Goal: Transaction & Acquisition: Purchase product/service

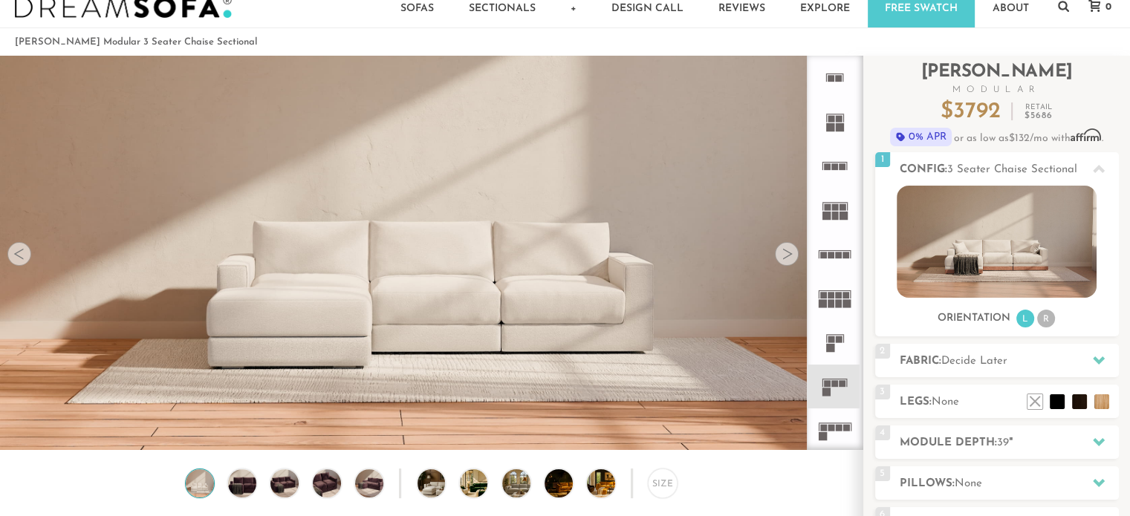
scroll to position [33, 0]
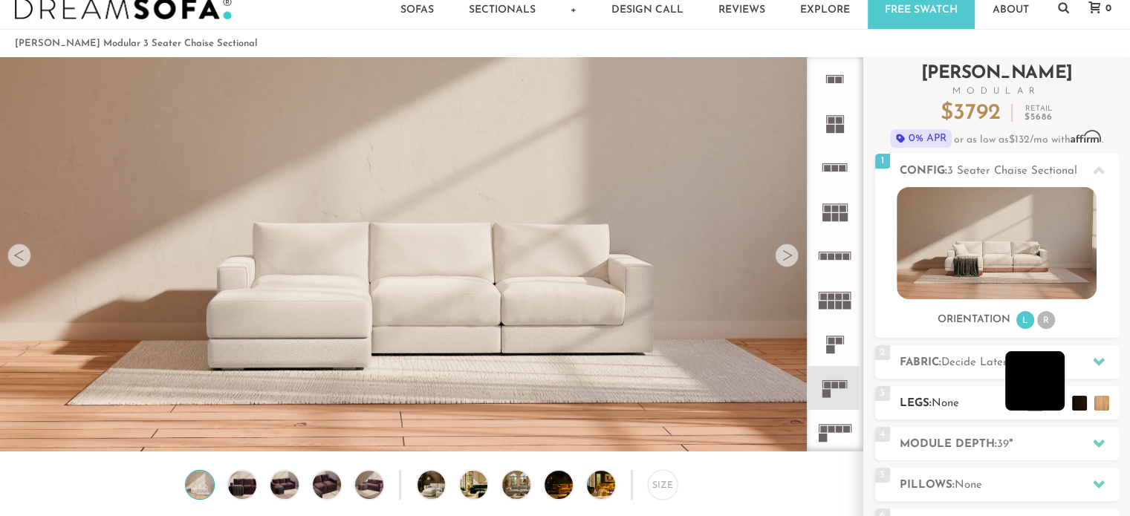
click at [1059, 408] on li at bounding box center [1034, 380] width 59 height 59
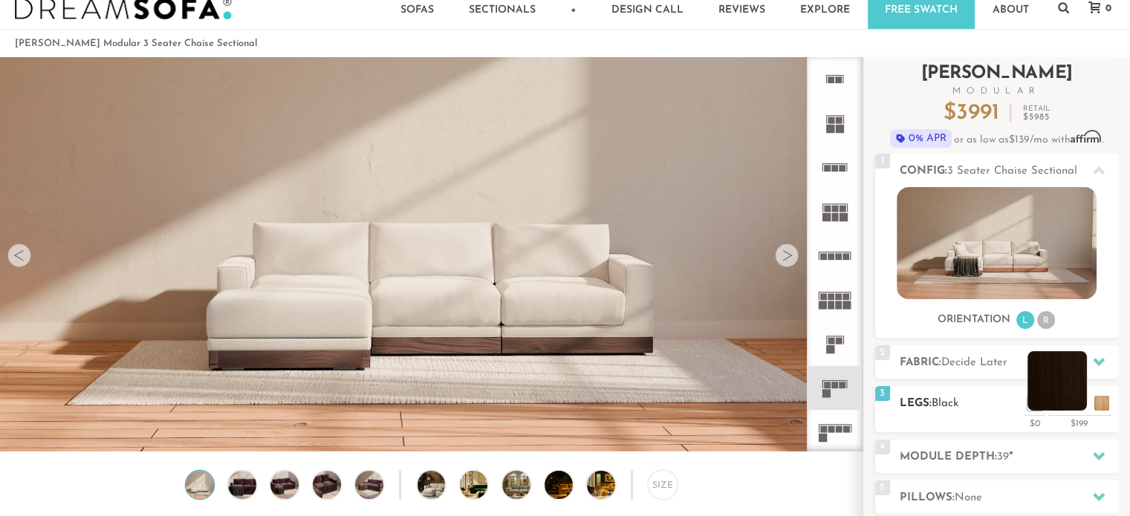
click at [1079, 410] on li at bounding box center [1057, 380] width 59 height 59
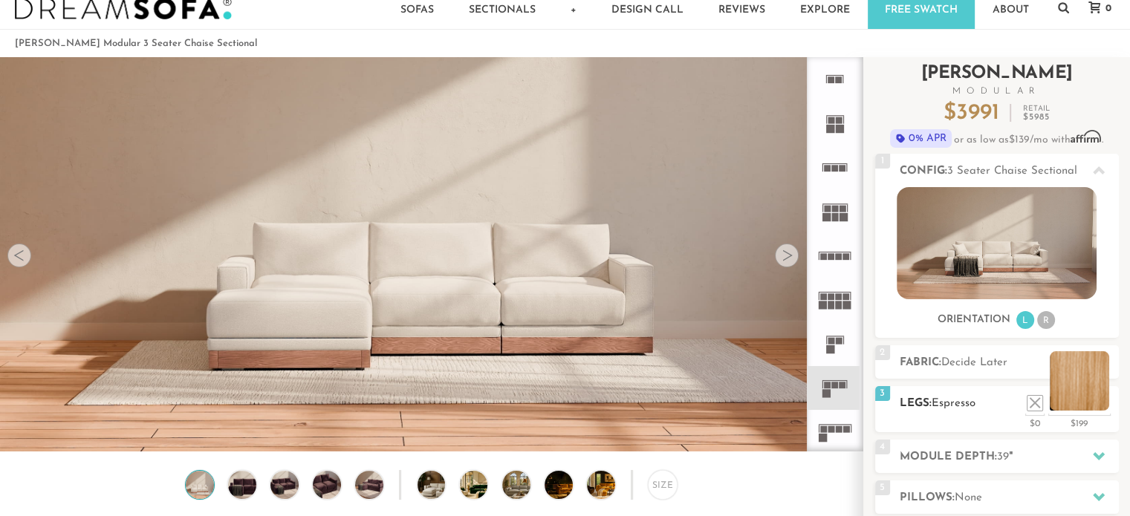
click at [1105, 407] on li at bounding box center [1079, 380] width 59 height 59
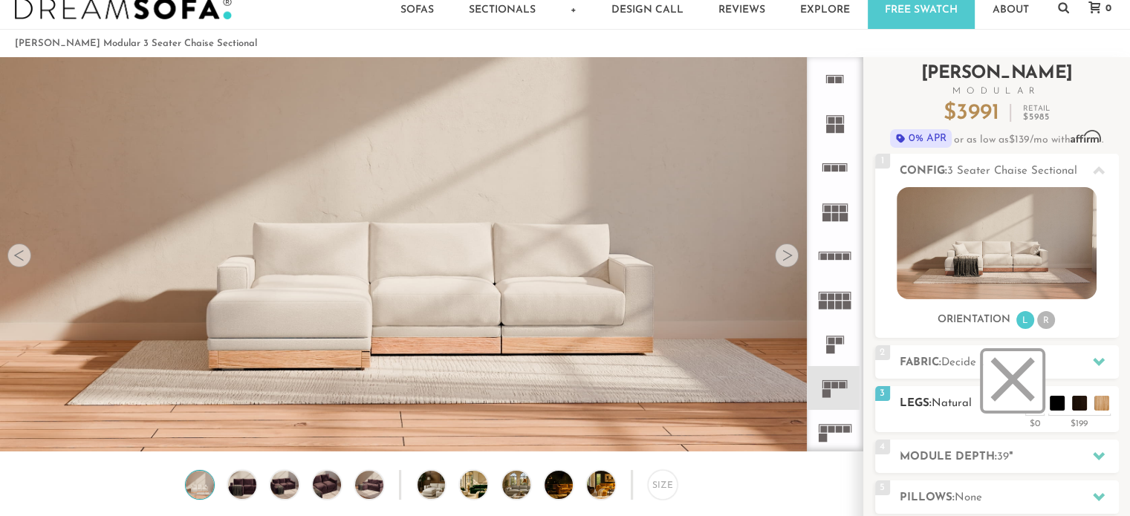
click at [1034, 403] on li at bounding box center [1012, 380] width 59 height 59
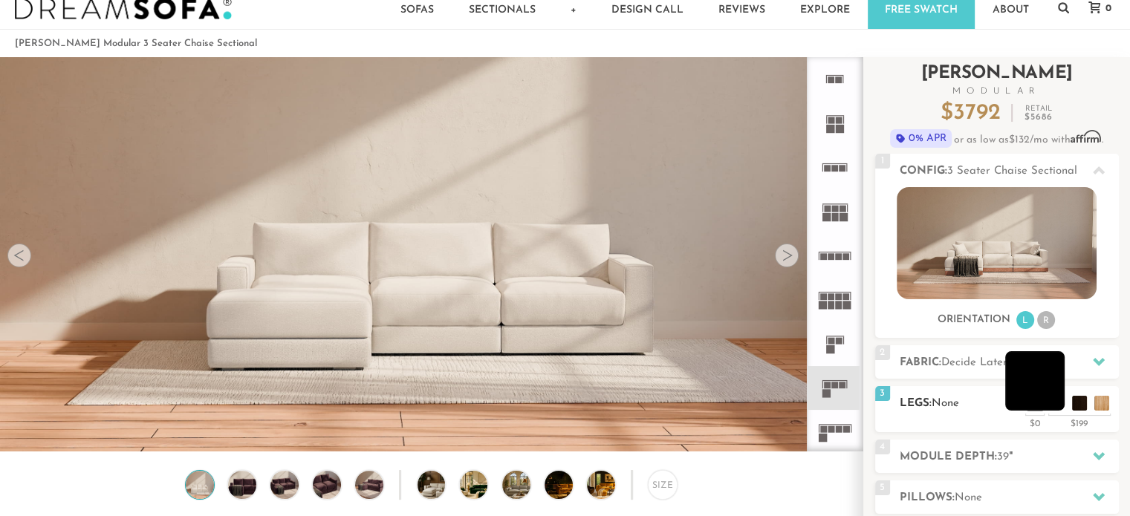
click at [1054, 408] on li at bounding box center [1034, 380] width 59 height 59
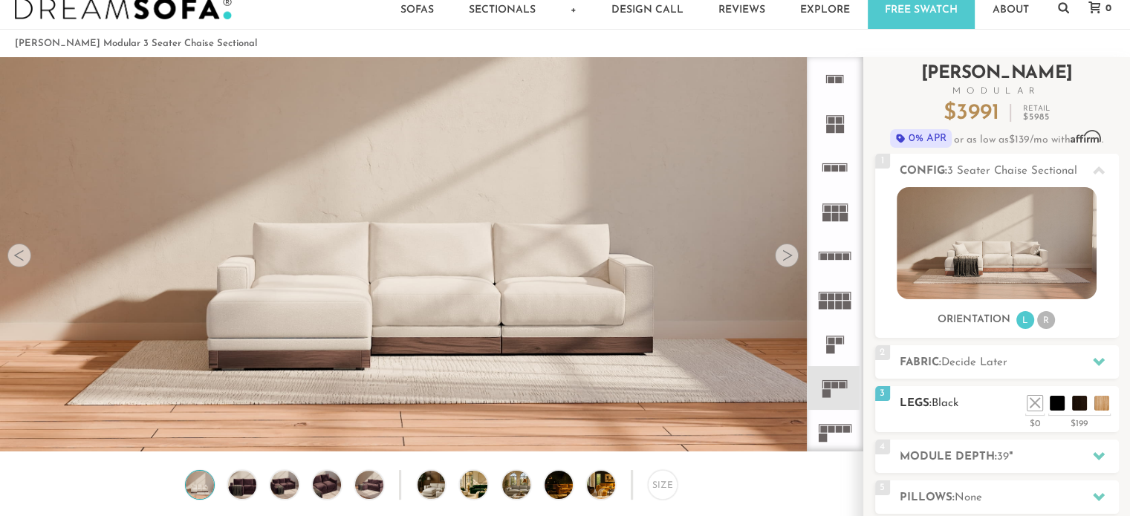
click at [1034, 424] on div "$0" at bounding box center [1034, 421] width 19 height 13
click at [1034, 403] on li at bounding box center [1012, 380] width 59 height 59
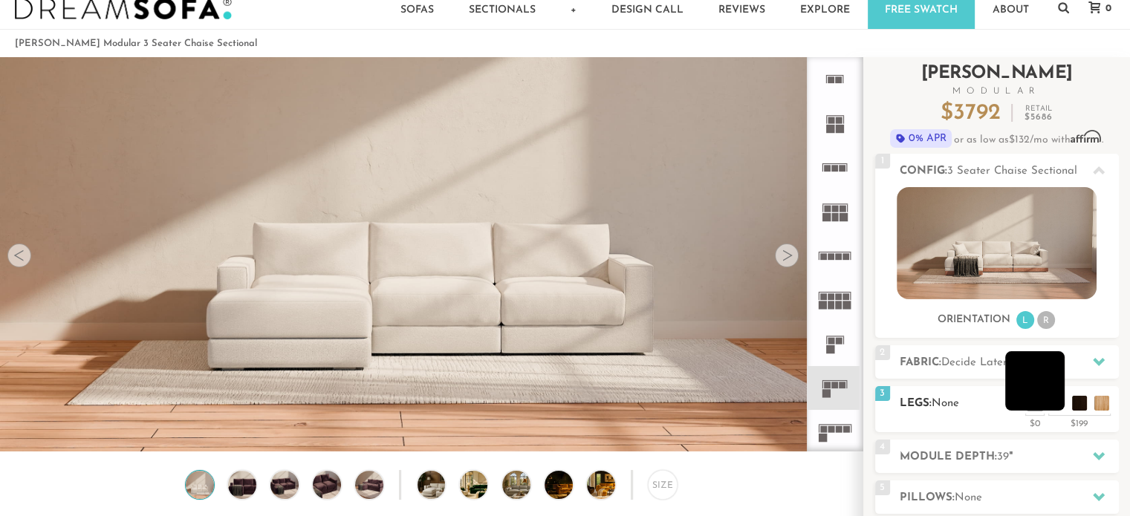
click at [1052, 407] on li at bounding box center [1034, 380] width 59 height 59
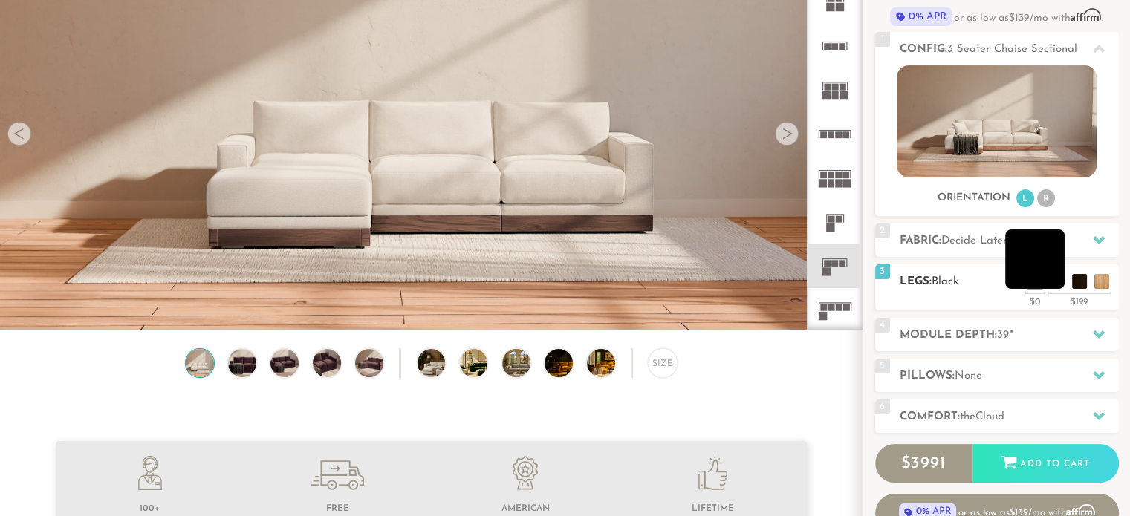
scroll to position [155, 0]
click at [973, 244] on span "Decide Later" at bounding box center [974, 240] width 66 height 11
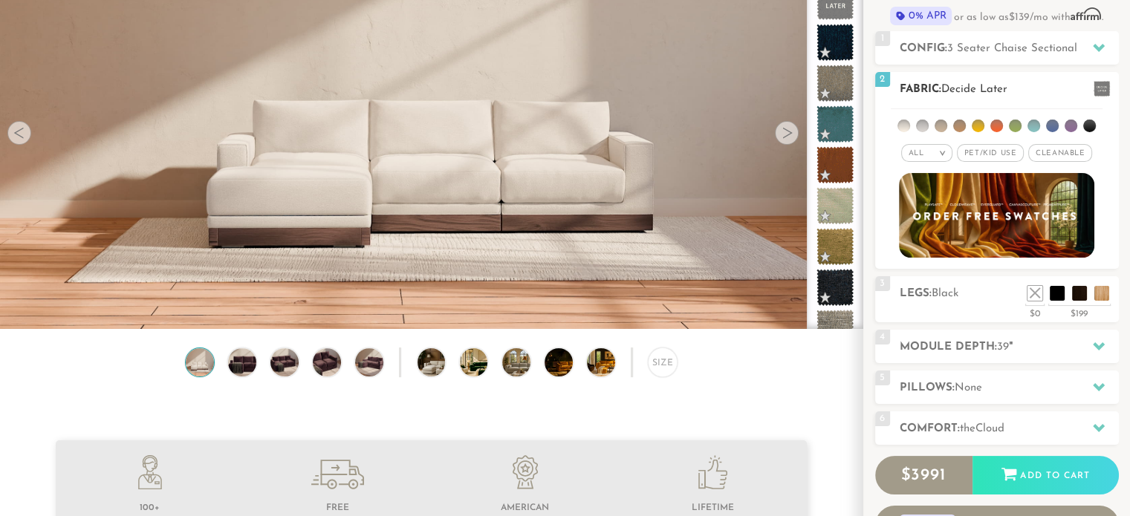
click at [906, 131] on ul at bounding box center [997, 122] width 212 height 27
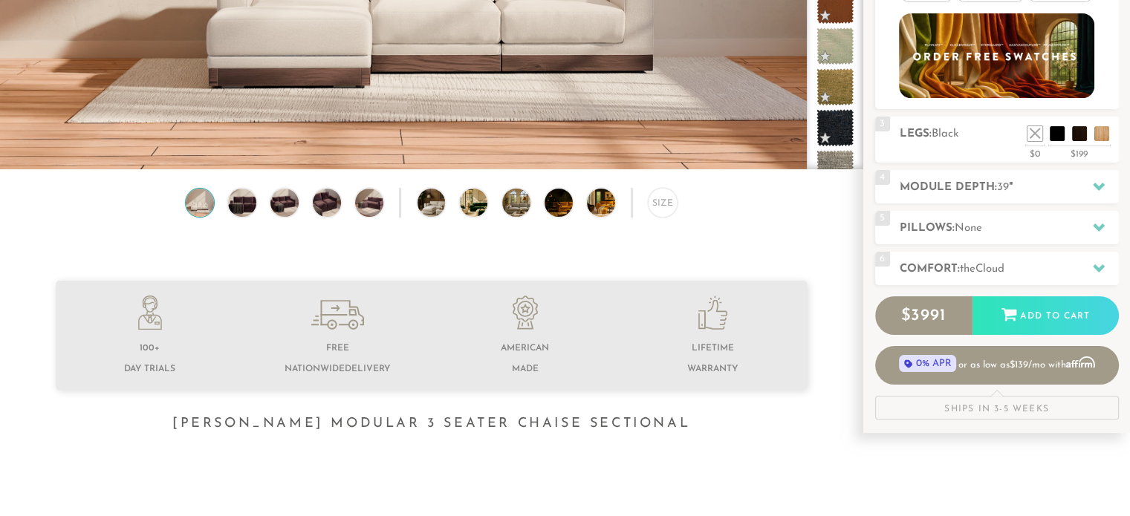
scroll to position [318, 0]
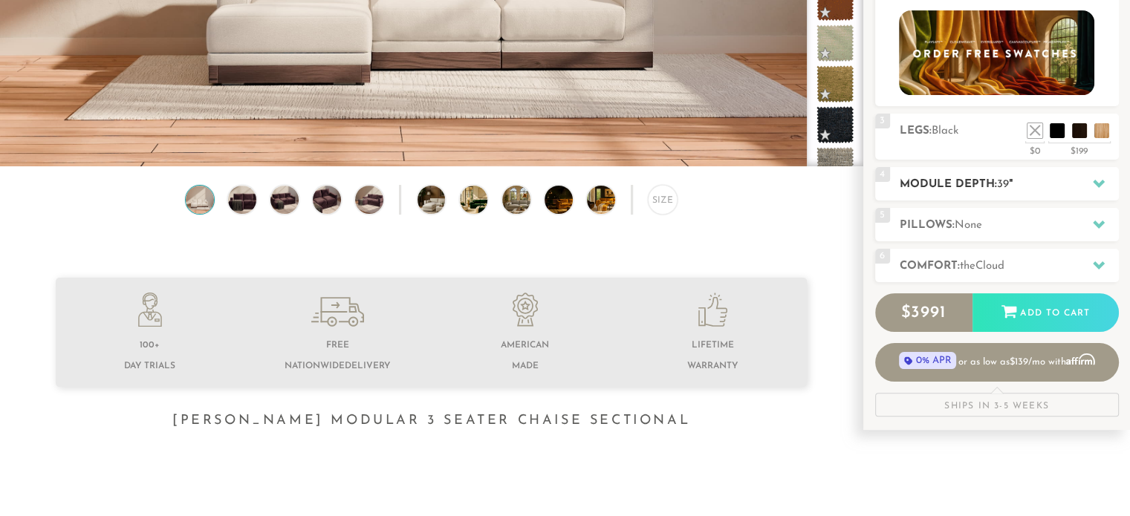
click at [1097, 183] on icon at bounding box center [1099, 184] width 12 height 8
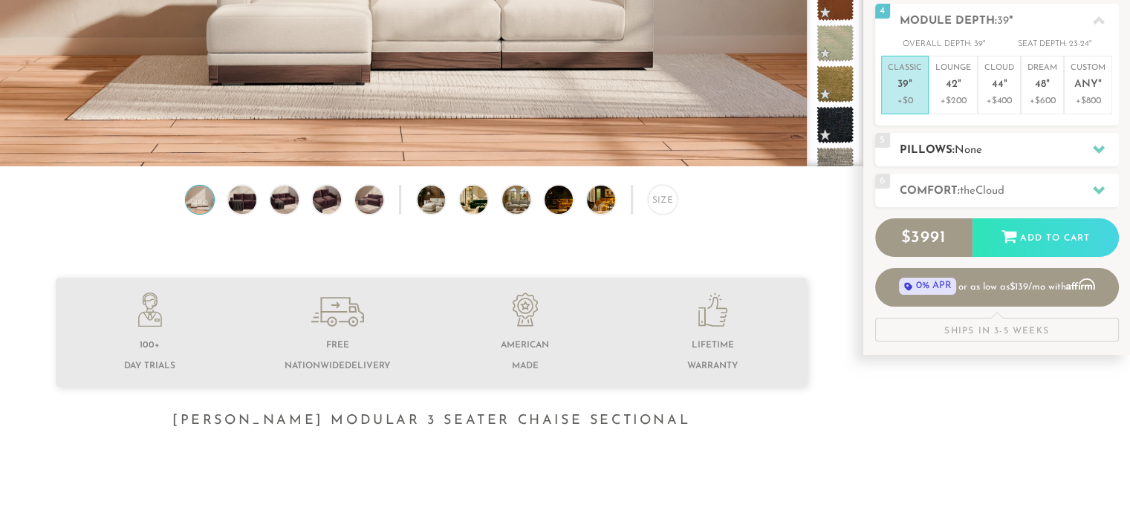
click at [1092, 156] on div at bounding box center [1098, 149] width 31 height 30
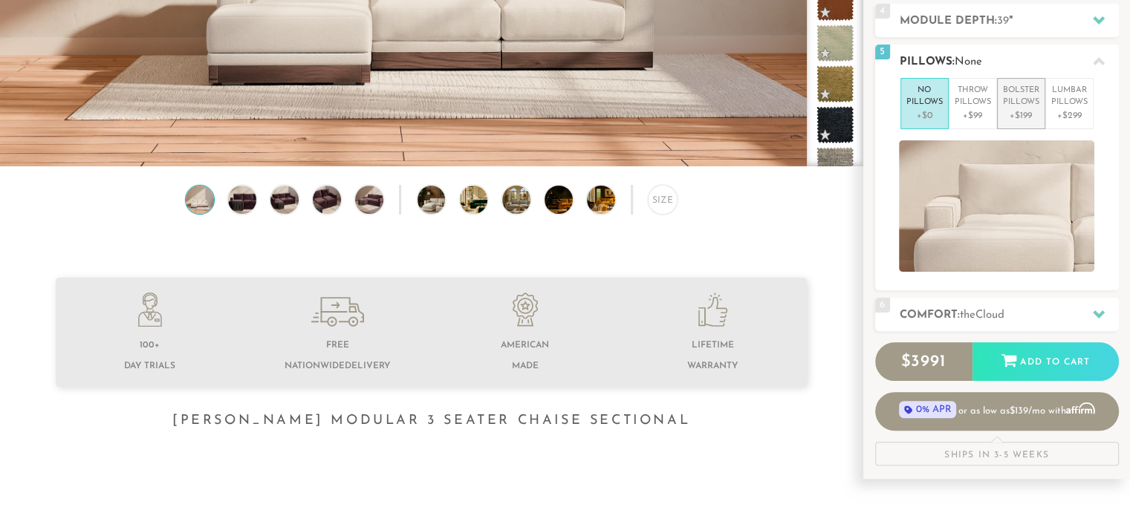
click at [1027, 110] on p "+$199" at bounding box center [1021, 115] width 36 height 13
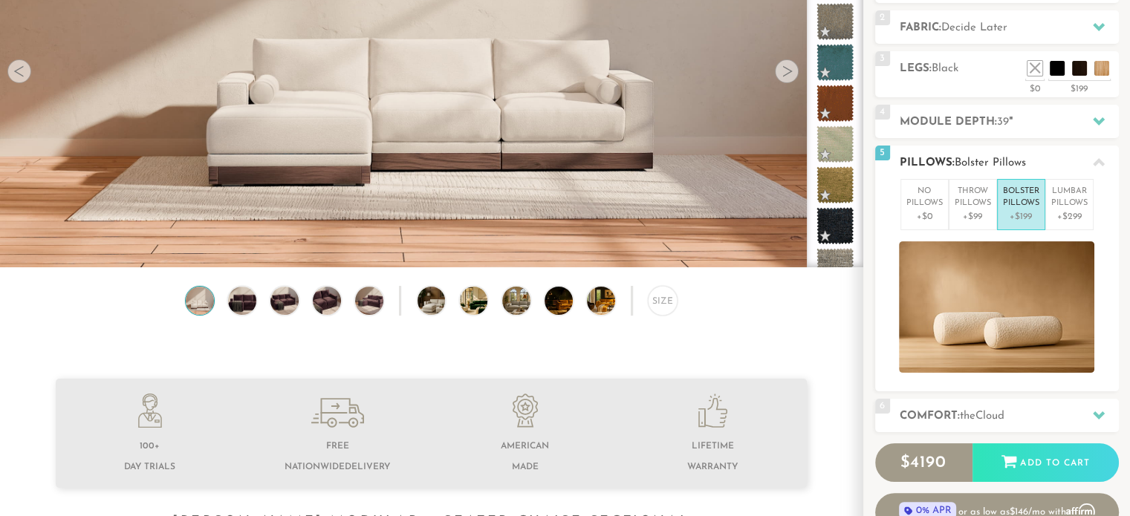
scroll to position [224, 0]
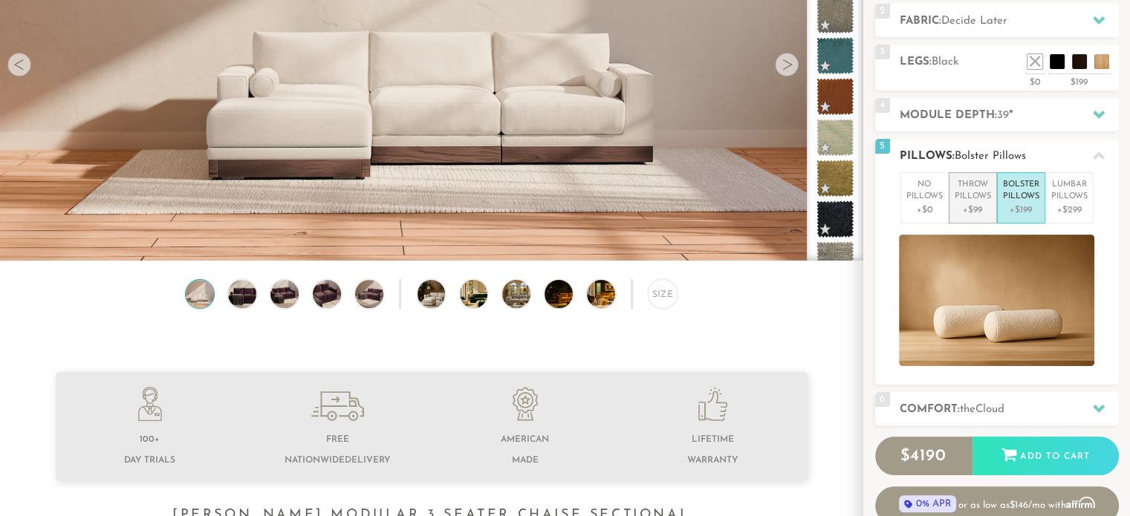
click at [972, 214] on p "+$99" at bounding box center [973, 210] width 36 height 13
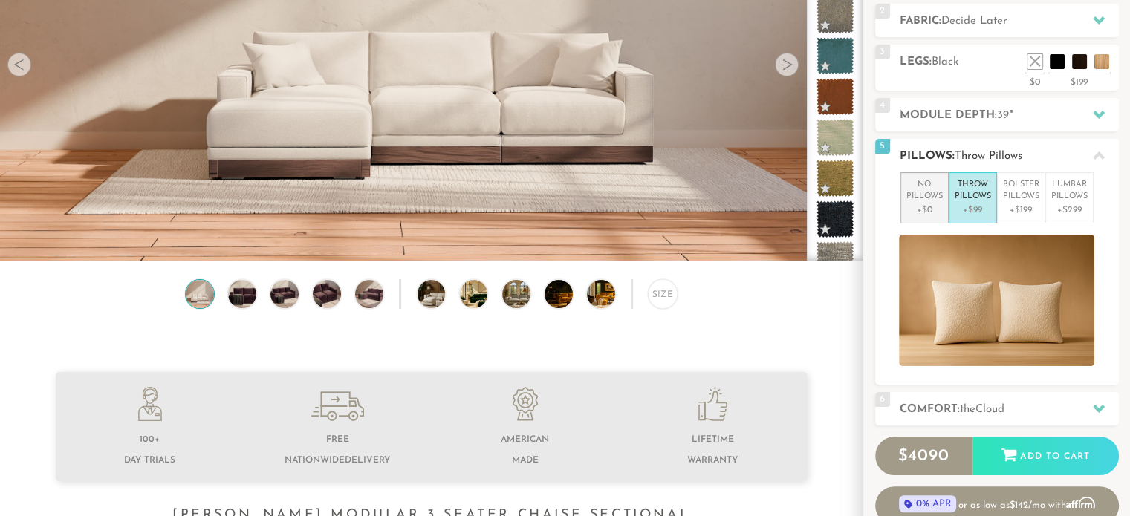
click at [925, 199] on p "No Pillows" at bounding box center [925, 191] width 36 height 25
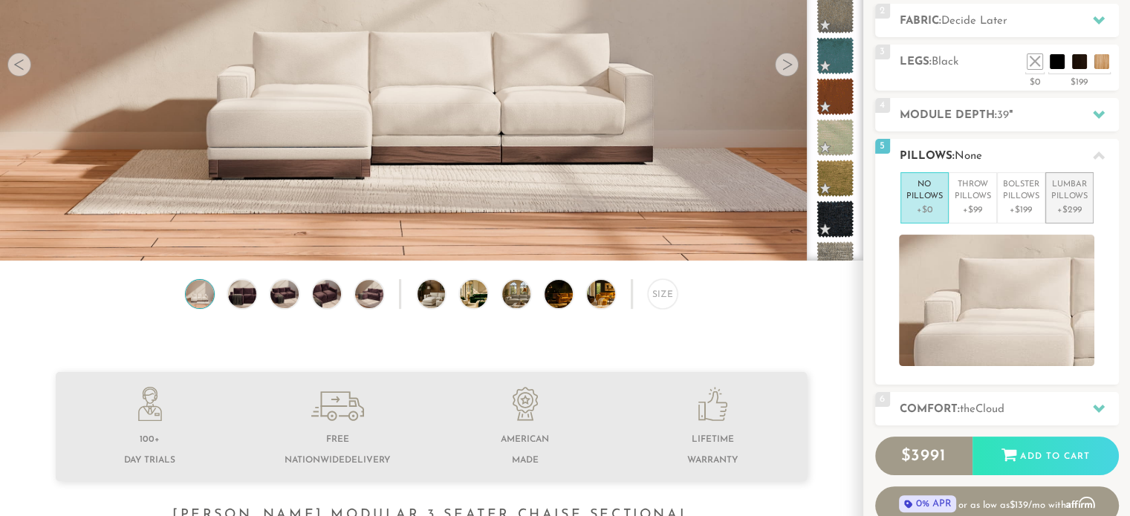
click at [1063, 204] on p "+$299" at bounding box center [1069, 210] width 36 height 13
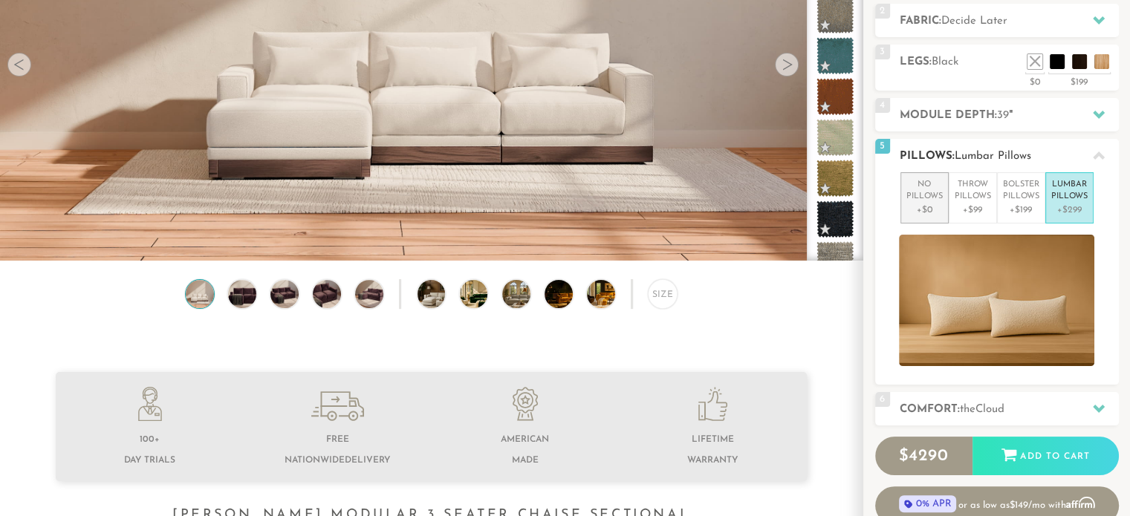
click at [930, 198] on p "No Pillows" at bounding box center [925, 191] width 36 height 25
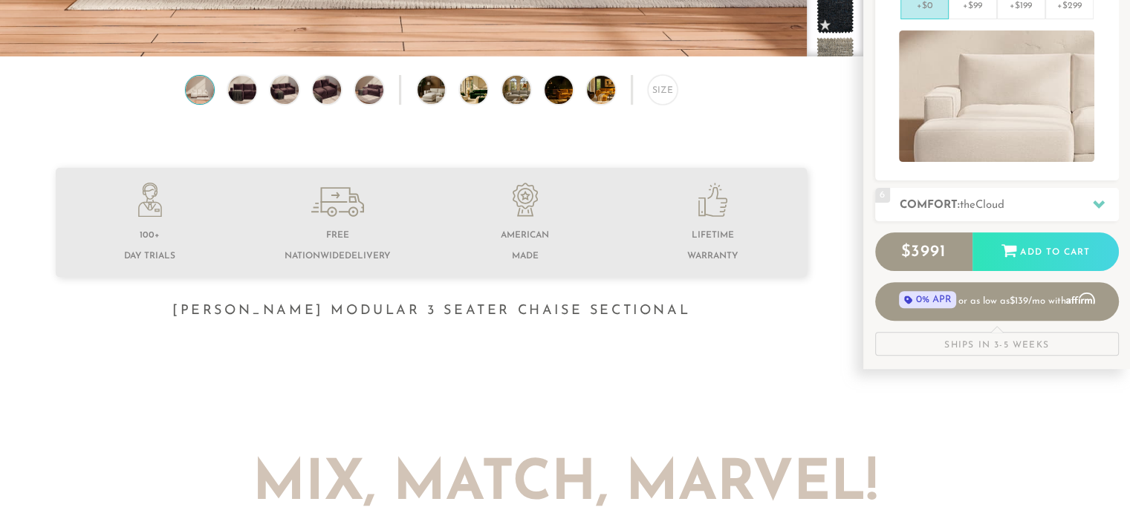
scroll to position [441, 0]
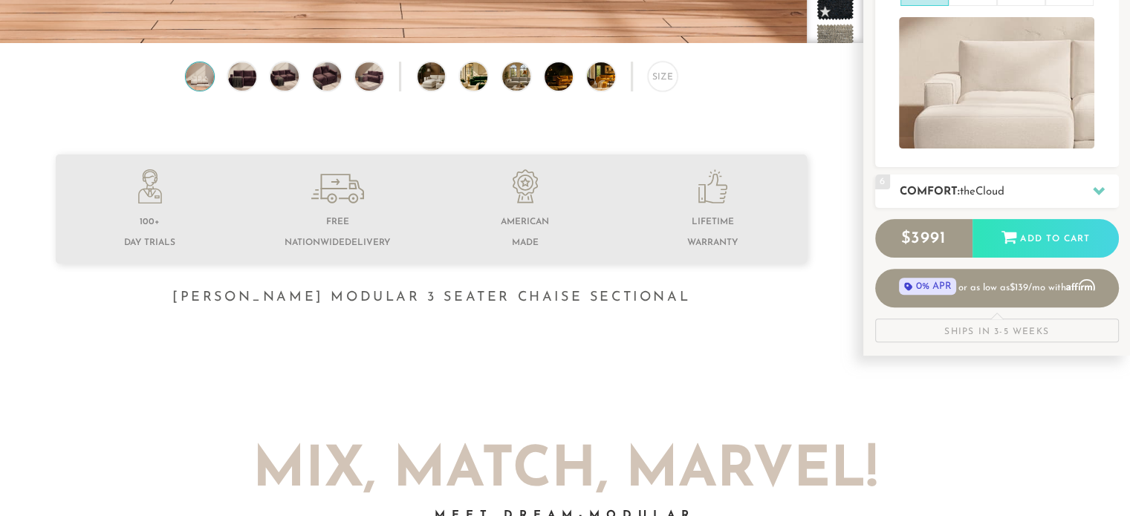
click at [1040, 199] on div "6 Comfort: the Cloud soft" at bounding box center [997, 191] width 244 height 33
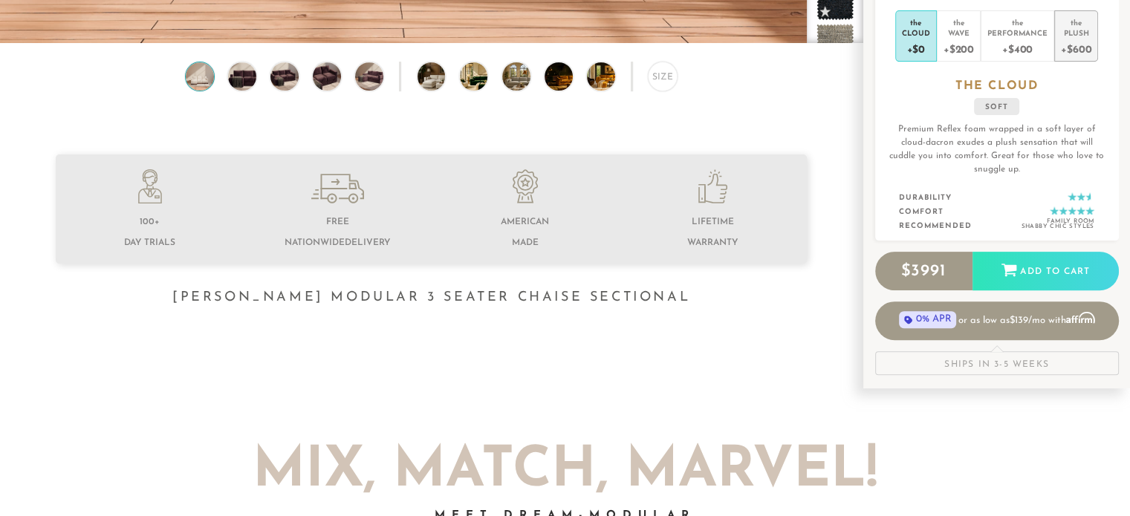
click at [1076, 47] on div "+$600" at bounding box center [1076, 49] width 30 height 22
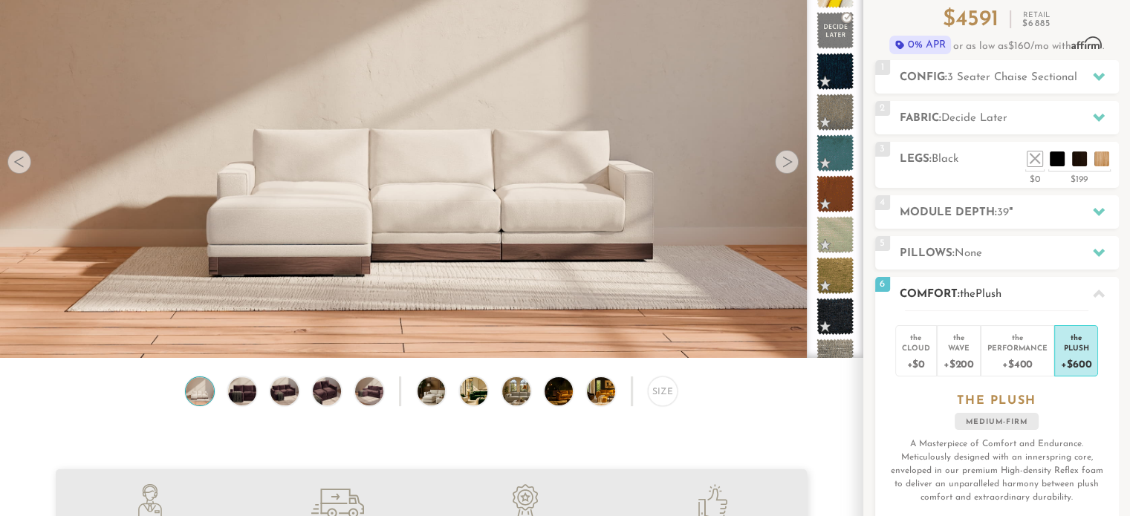
scroll to position [125, 0]
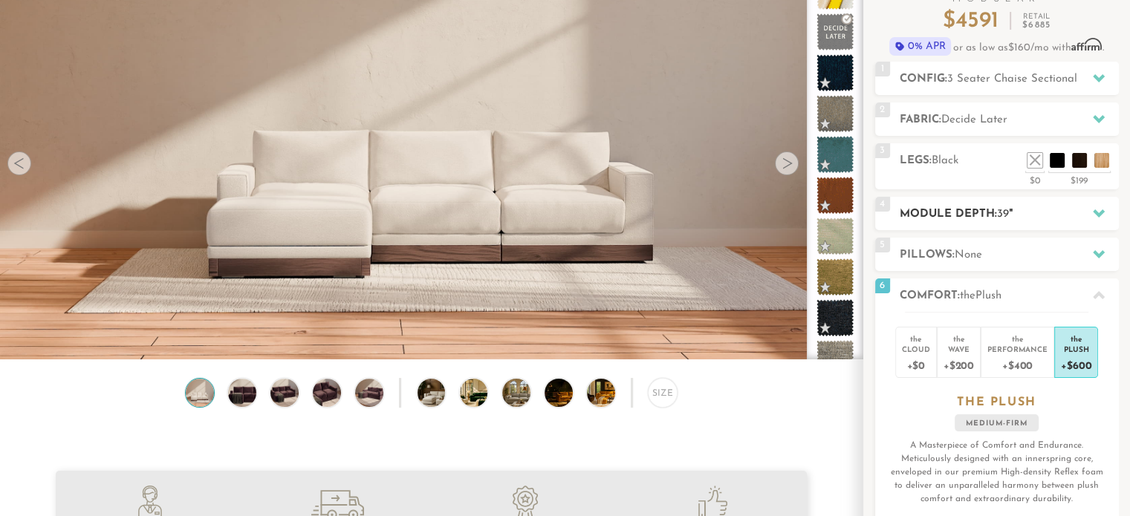
click at [1057, 222] on div "4 Module Depth: 39 "" at bounding box center [997, 213] width 244 height 33
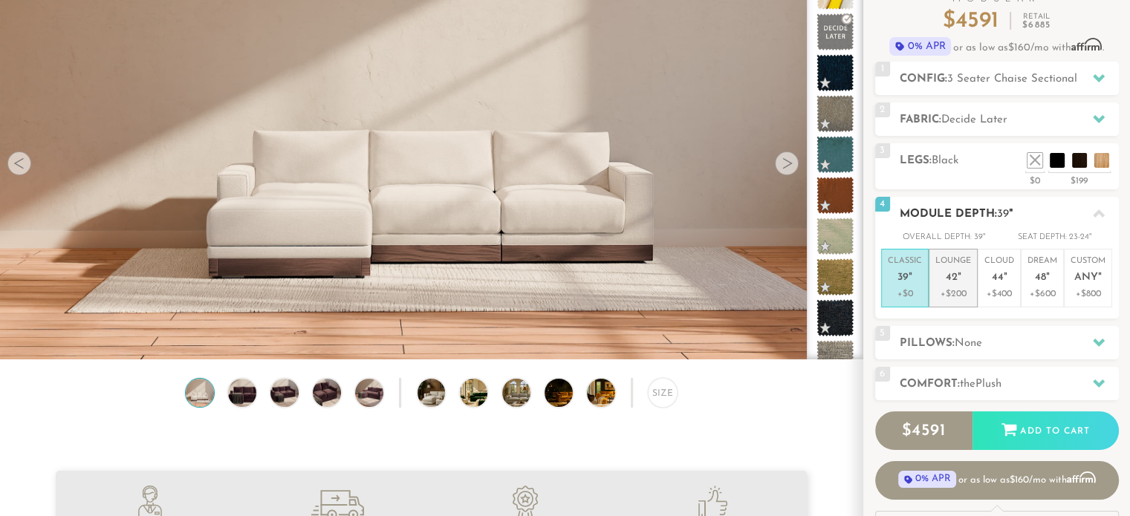
click at [957, 295] on p "+$200" at bounding box center [953, 294] width 36 height 13
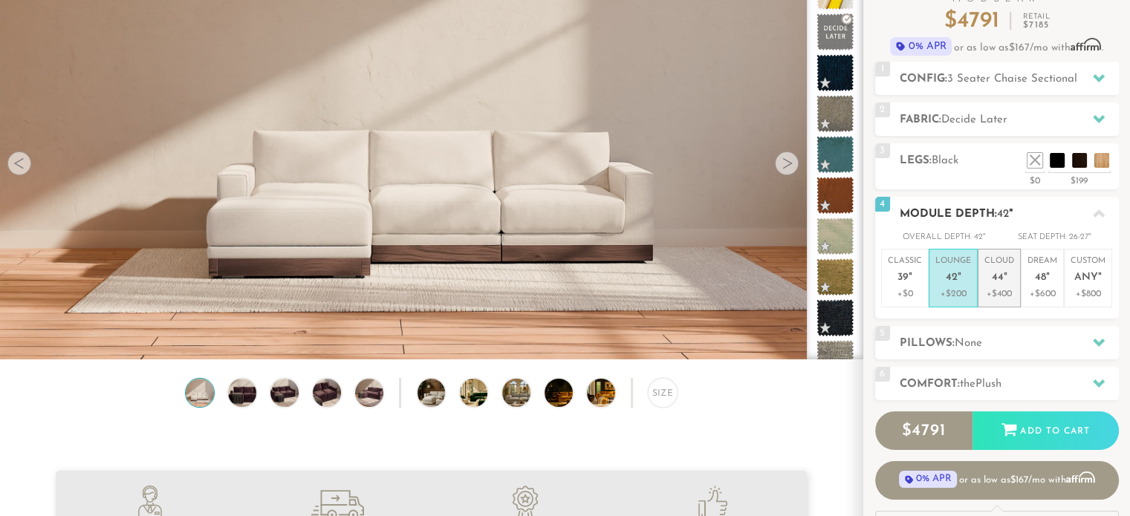
click at [995, 295] on p "+$400" at bounding box center [1000, 294] width 30 height 13
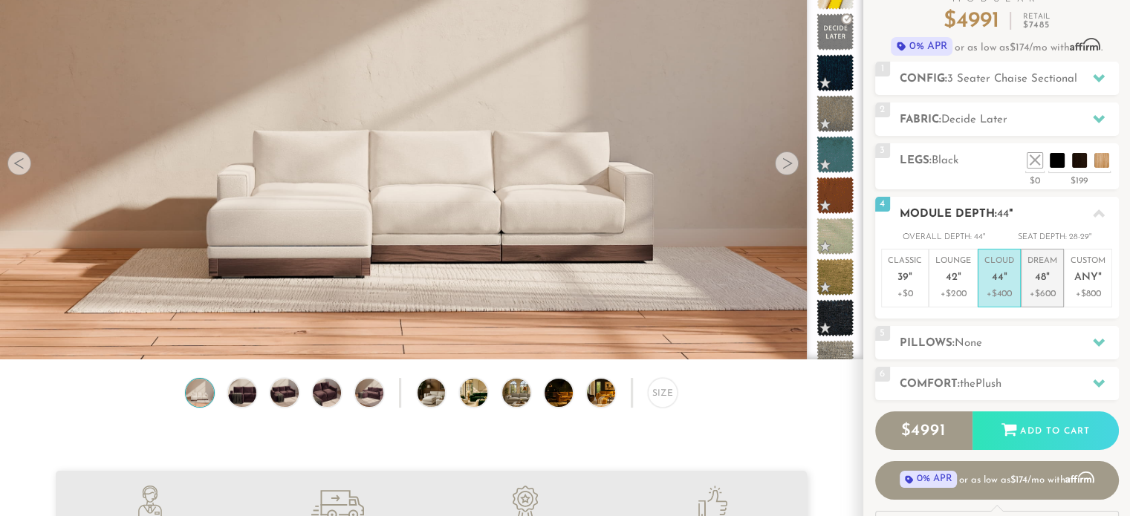
click at [1042, 299] on p "+$600" at bounding box center [1043, 294] width 30 height 13
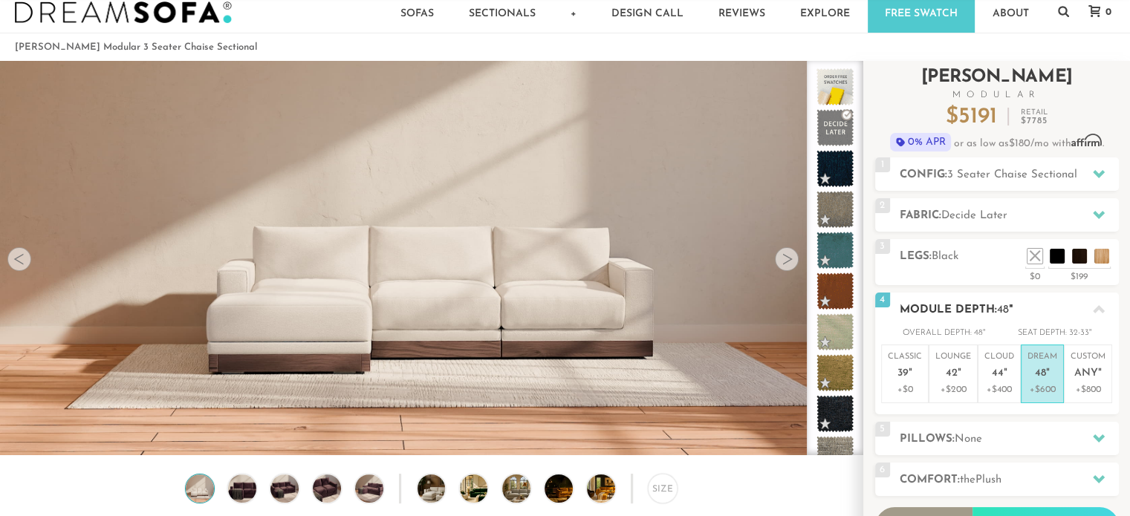
scroll to position [0, 0]
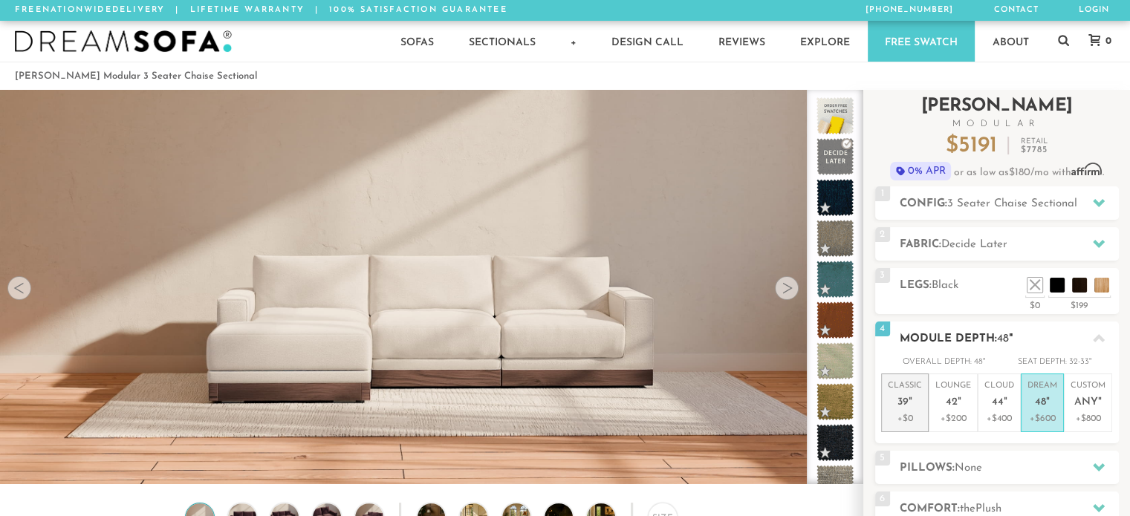
click at [904, 406] on span "39" at bounding box center [903, 403] width 11 height 13
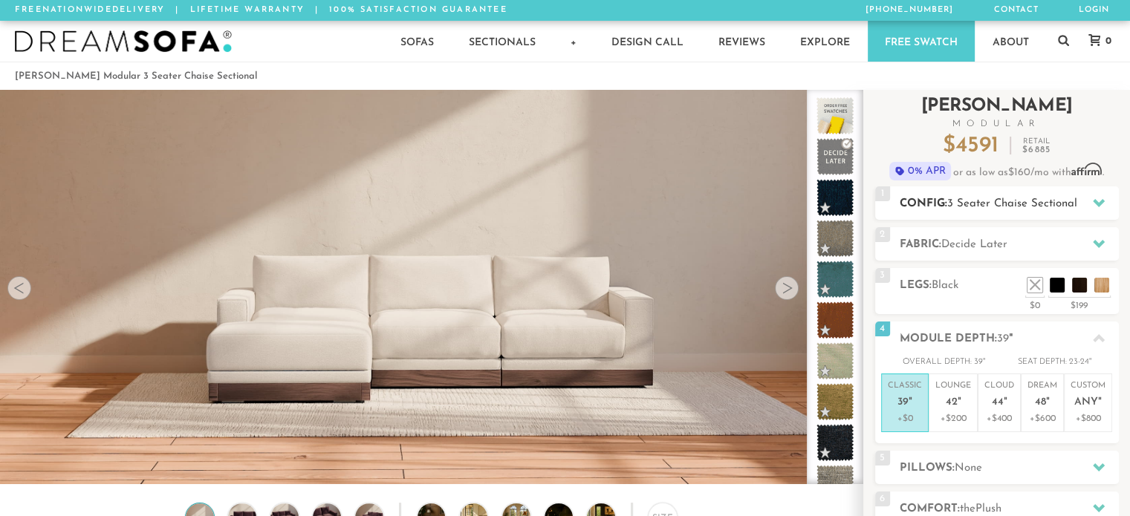
click at [1077, 206] on span "3 Seater Chaise Sectional" at bounding box center [1012, 203] width 130 height 11
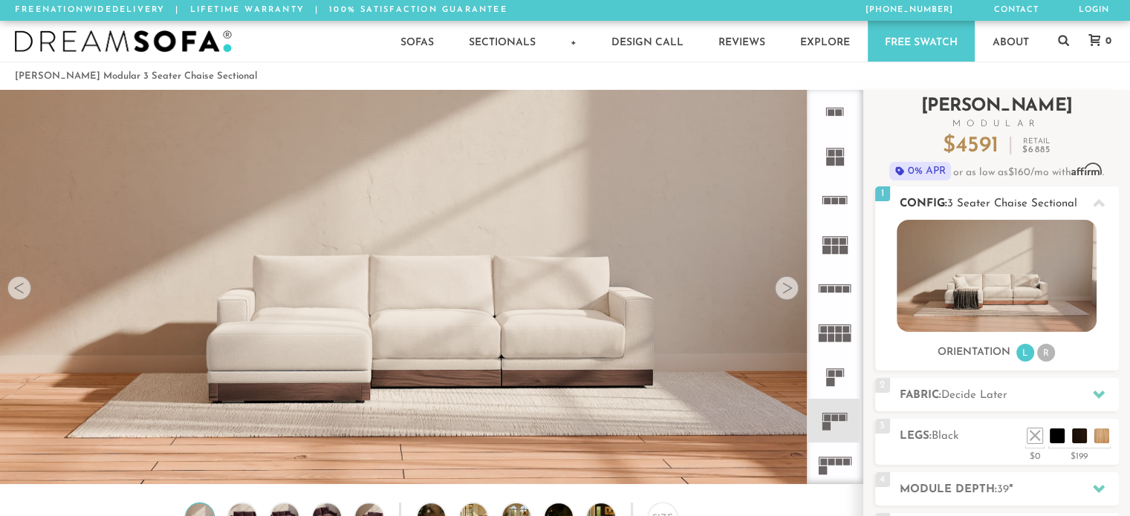
click at [1045, 357] on li "R" at bounding box center [1046, 353] width 18 height 18
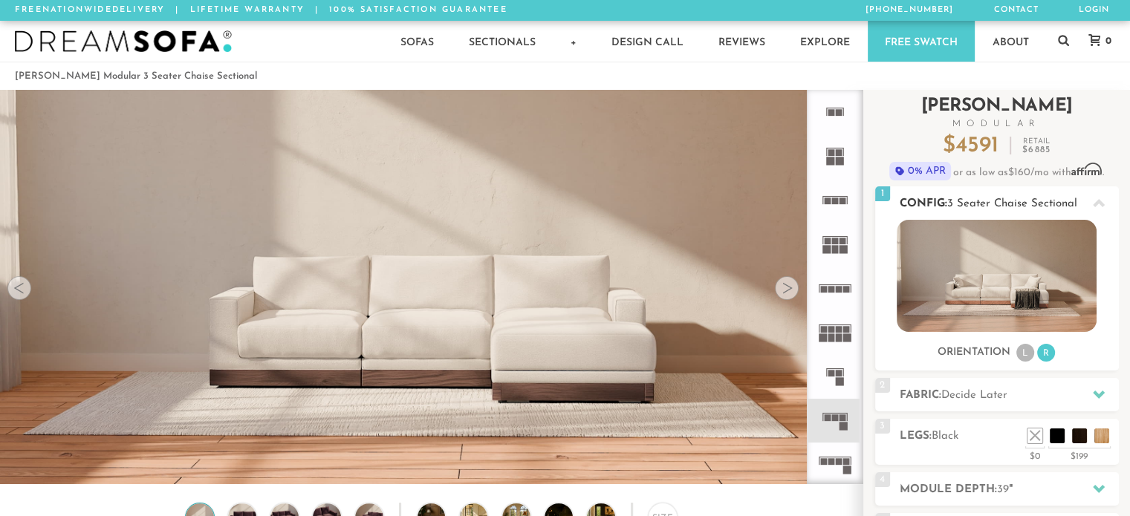
click at [1022, 354] on li "L" at bounding box center [1025, 353] width 18 height 18
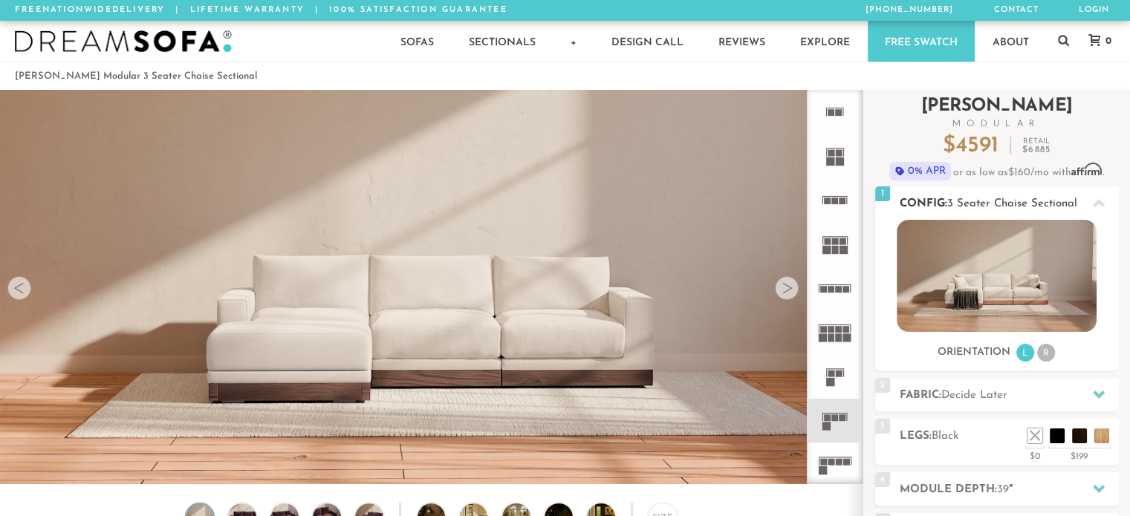
click at [1045, 354] on li "R" at bounding box center [1046, 353] width 18 height 18
